Goal: Task Accomplishment & Management: Use online tool/utility

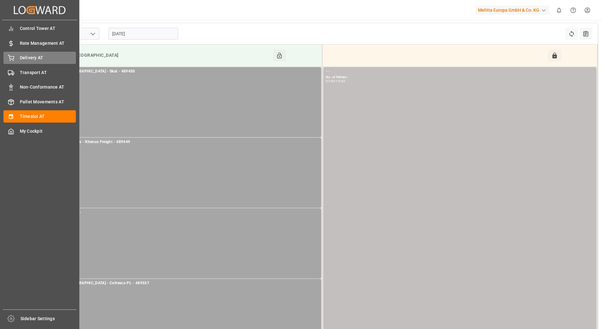
click at [19, 55] on div "Delivery AT Delivery AT" at bounding box center [39, 58] width 72 height 12
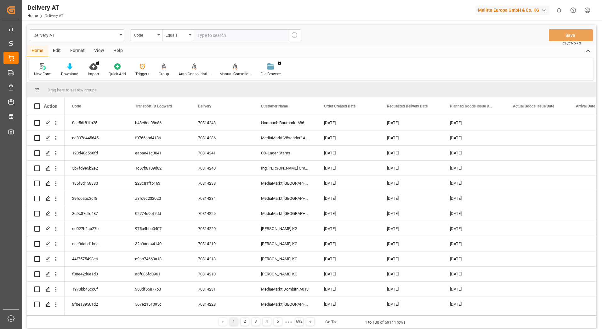
click at [159, 70] on div at bounding box center [164, 66] width 10 height 7
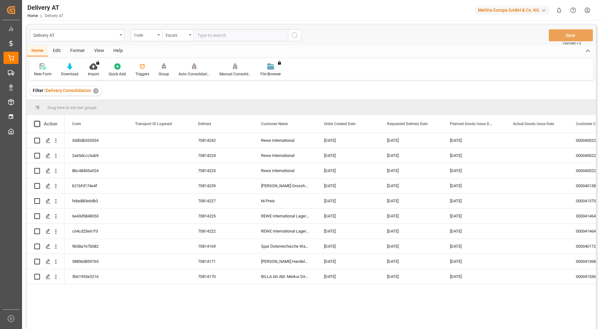
click at [37, 124] on span at bounding box center [37, 124] width 6 height 6
click at [39, 121] on input "checkbox" at bounding box center [39, 121] width 0 height 0
checkbox input "true"
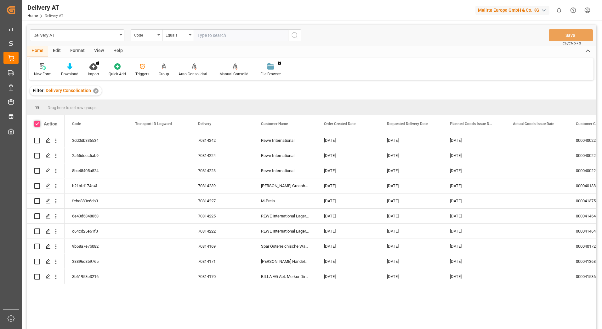
checkbox input "true"
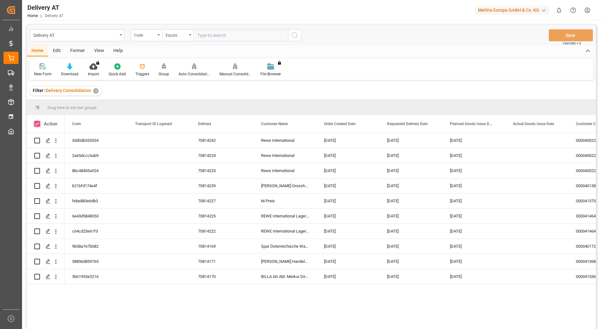
checkbox input "true"
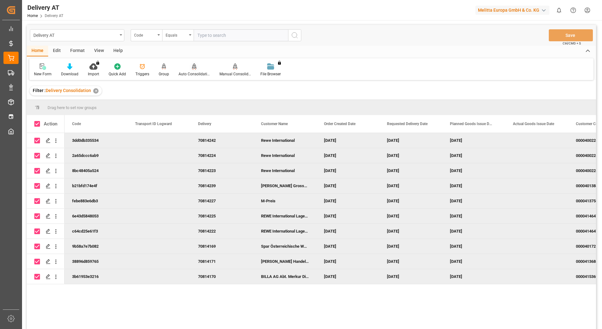
click at [193, 70] on div "Auto Consolidation" at bounding box center [194, 70] width 41 height 14
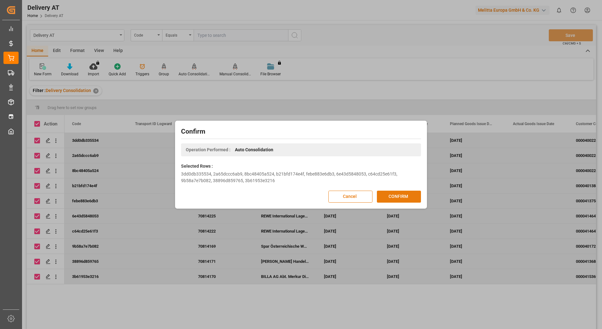
click at [401, 197] on button "CONFIRM" at bounding box center [399, 196] width 44 height 12
